Goal: Book appointment/travel/reservation

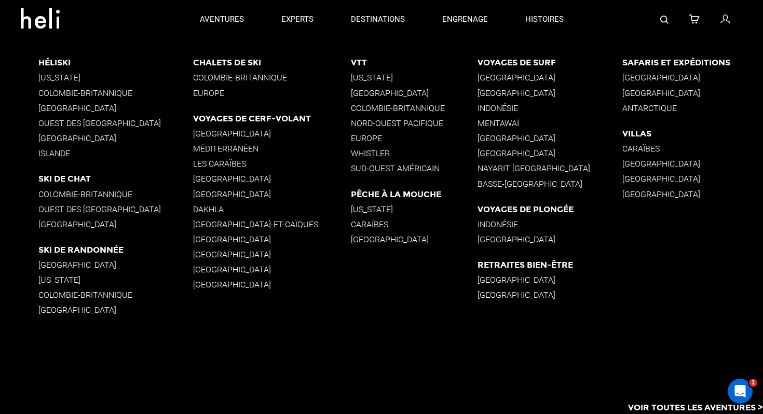
click at [60, 92] on font "Colombie-Britannique" at bounding box center [85, 93] width 94 height 10
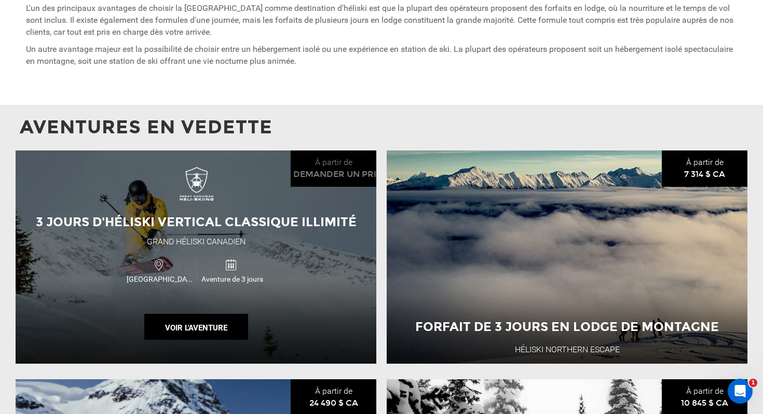
scroll to position [814, 0]
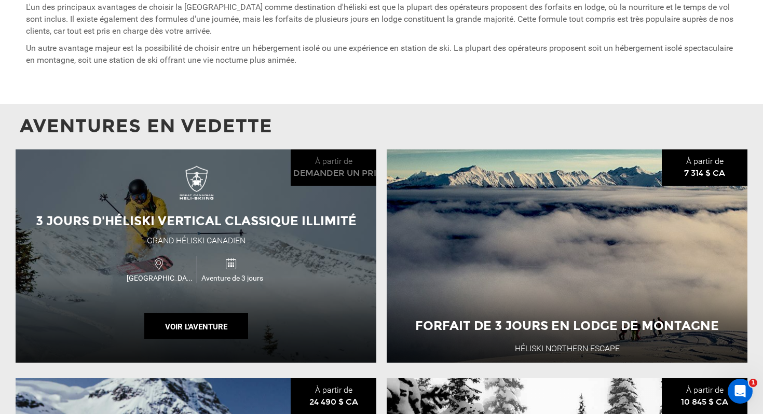
click at [332, 252] on div "3 jours d'héliski vertical classique illimité Grand héliski canadien Canada Ave…" at bounding box center [196, 257] width 361 height 214
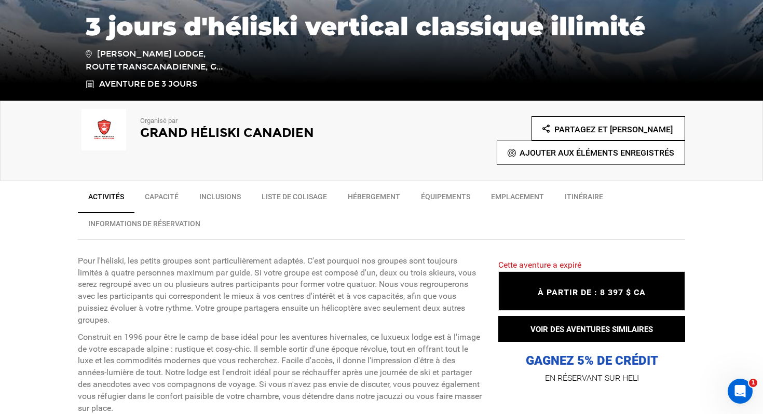
scroll to position [250, 0]
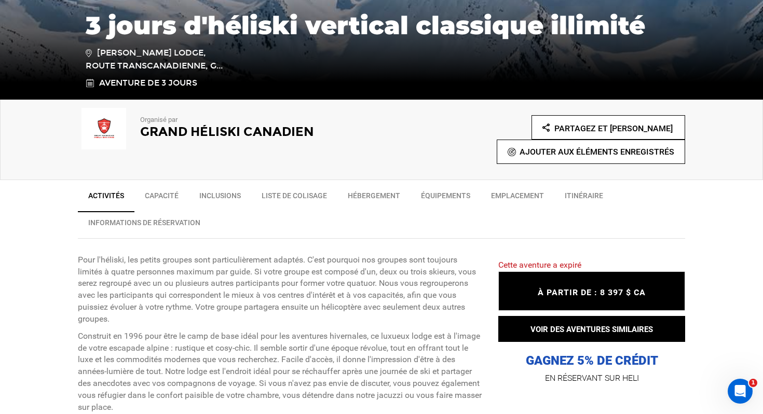
click at [360, 195] on font "Hébergement" at bounding box center [374, 196] width 52 height 8
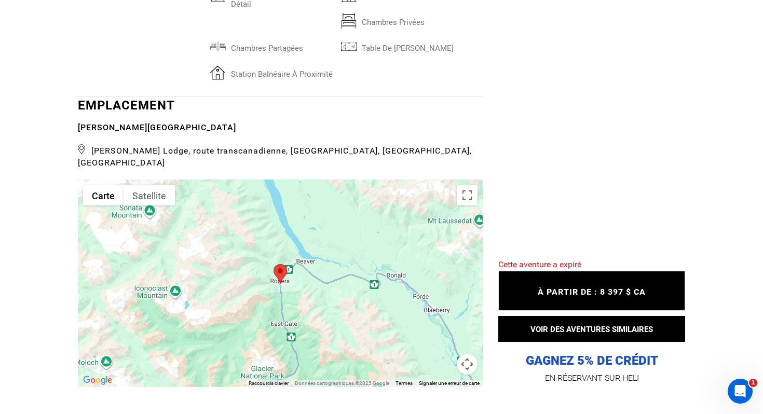
scroll to position [2319, 0]
click at [471, 354] on button "Commandes de la caméra cartographique" at bounding box center [467, 364] width 21 height 21
click at [446, 354] on button "Zoom arrière" at bounding box center [441, 364] width 21 height 21
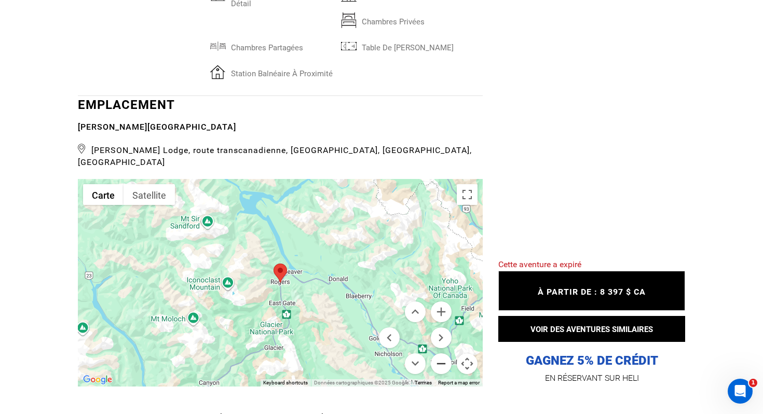
click at [446, 354] on button "Zoom arrière" at bounding box center [441, 364] width 21 height 21
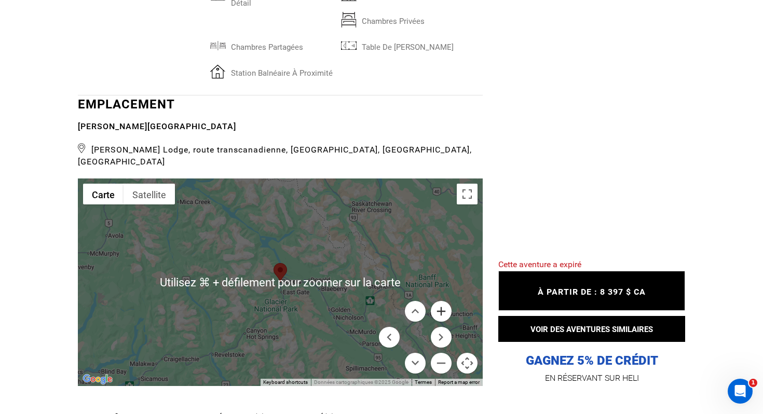
click at [440, 301] on button "Zoom avant" at bounding box center [441, 311] width 21 height 21
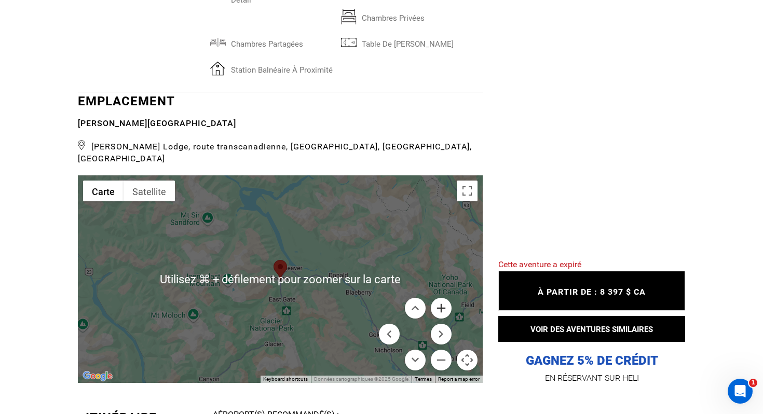
click at [440, 298] on button "Zoom avant" at bounding box center [441, 308] width 21 height 21
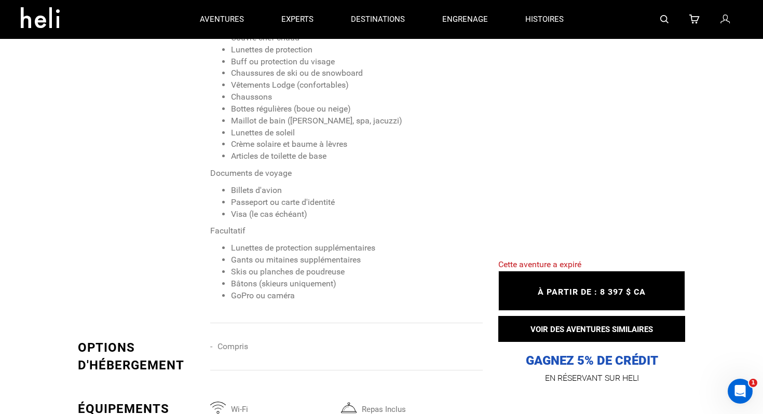
scroll to position [1478, 0]
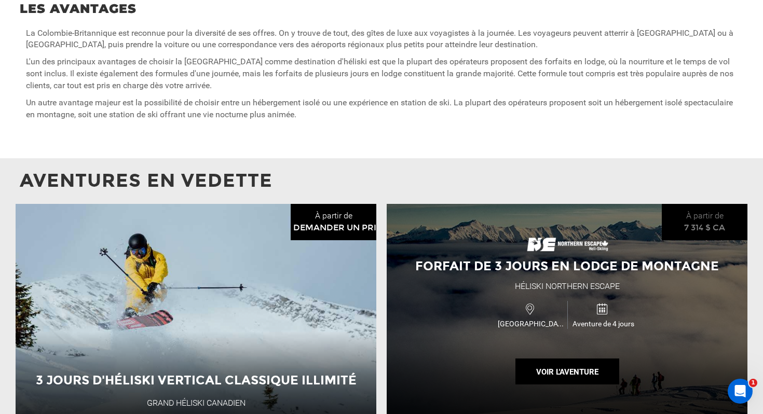
scroll to position [765, 0]
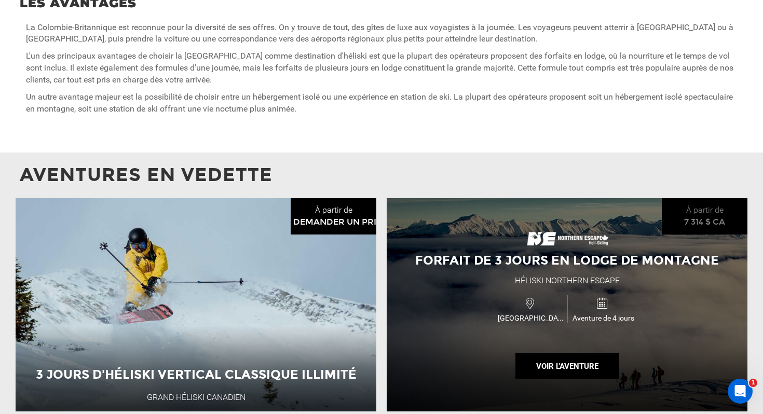
click at [546, 234] on img at bounding box center [567, 234] width 83 height 23
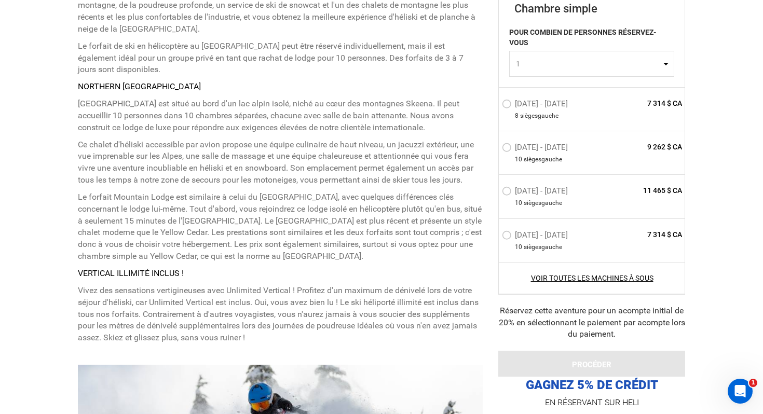
scroll to position [634, 0]
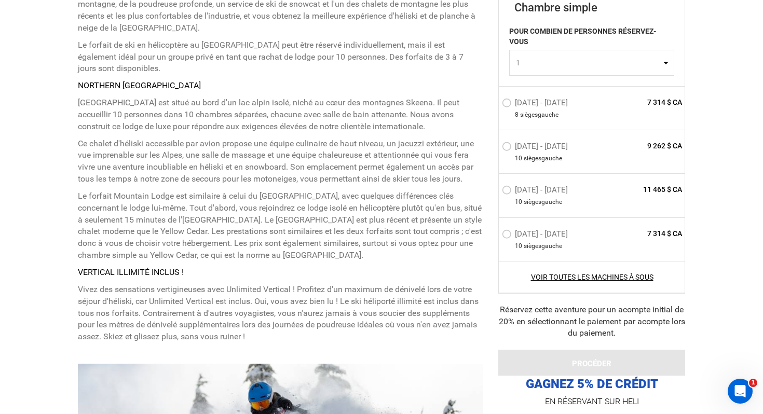
click at [508, 239] on label "[DATE] - [DATE]" at bounding box center [536, 235] width 69 height 12
click at [495, 239] on input "[DATE] - [DATE]" at bounding box center [495, 238] width 0 height 22
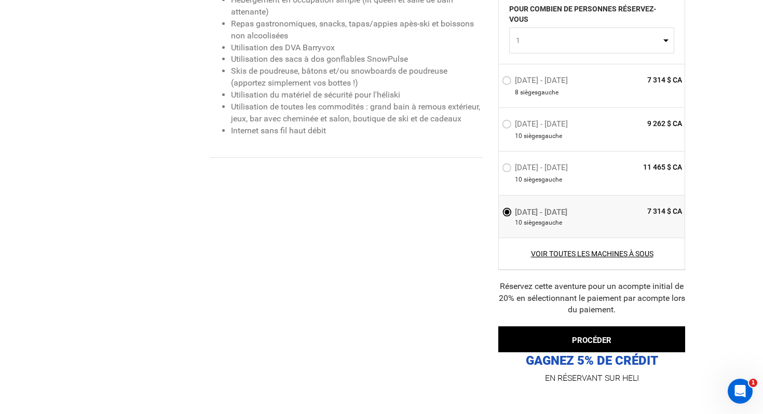
scroll to position [1530, 0]
